Goal: Find specific page/section: Find specific page/section

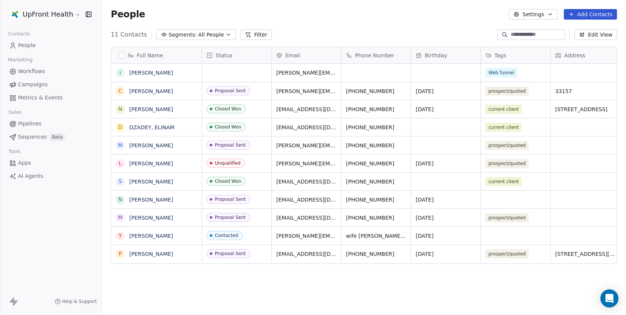
scroll to position [271, 519]
